Goal: Navigation & Orientation: Find specific page/section

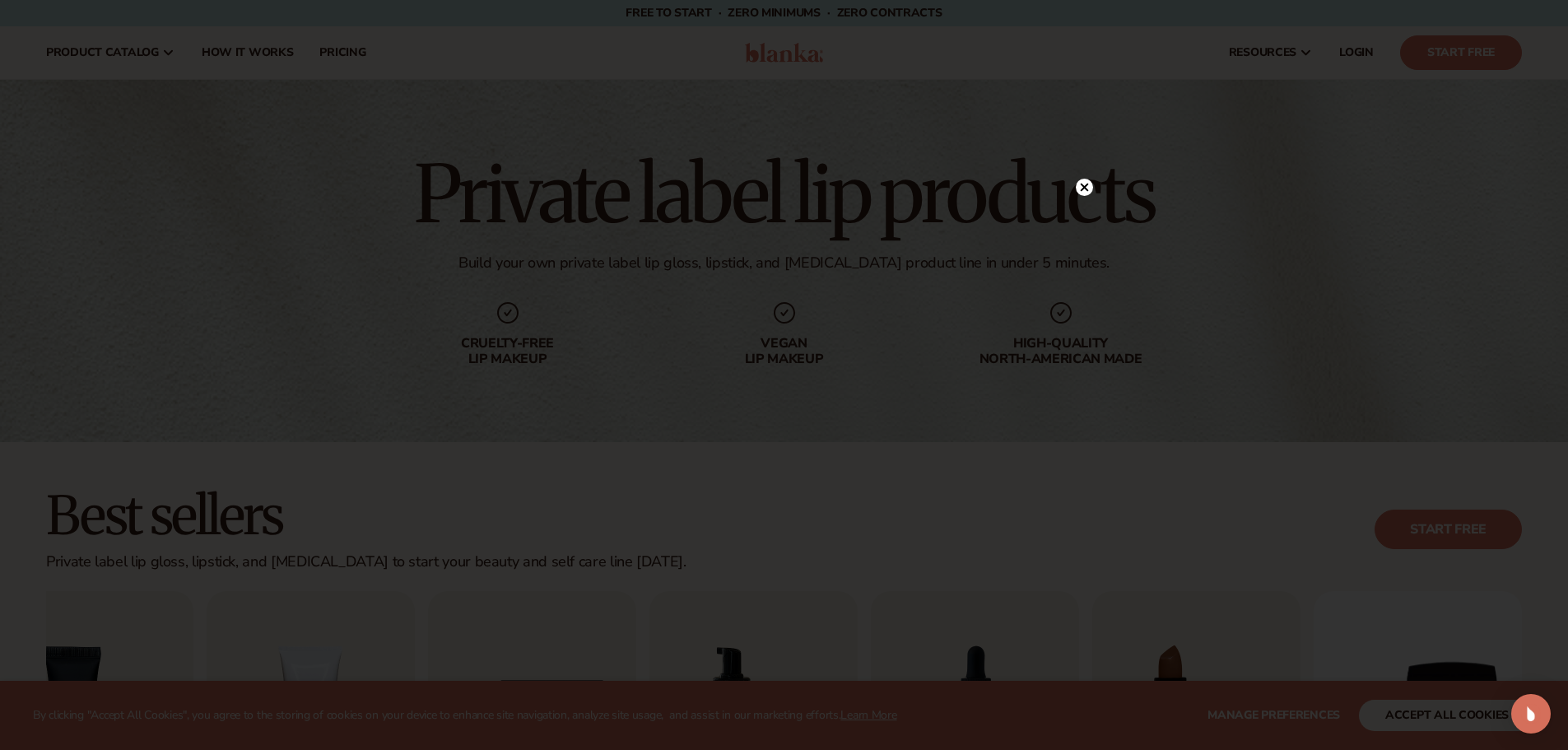
click at [1084, 188] on icon at bounding box center [1084, 188] width 8 height 8
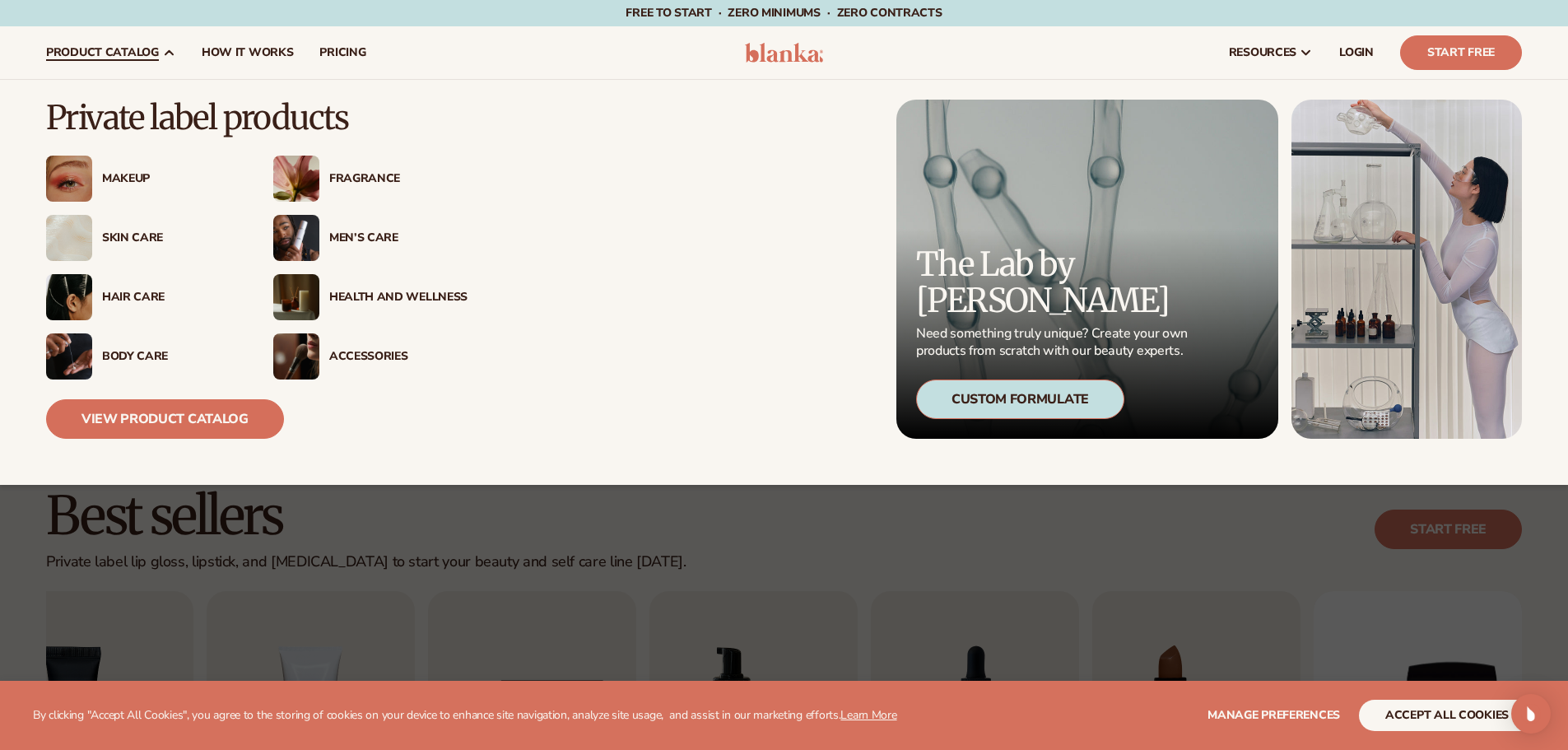
click at [127, 172] on div "Makeup" at bounding box center [172, 178] width 139 height 14
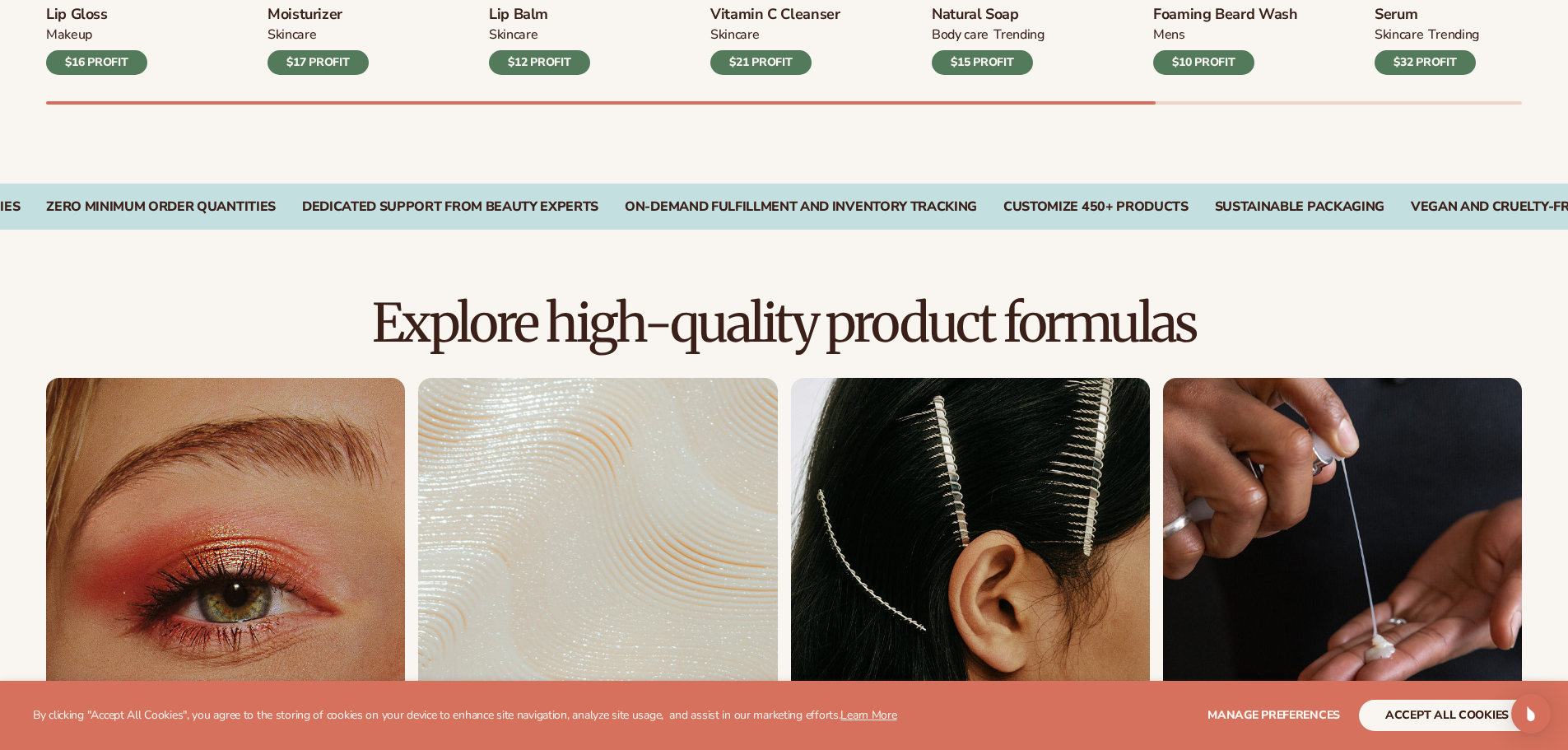
scroll to position [1153, 0]
